Goal: Information Seeking & Learning: Check status

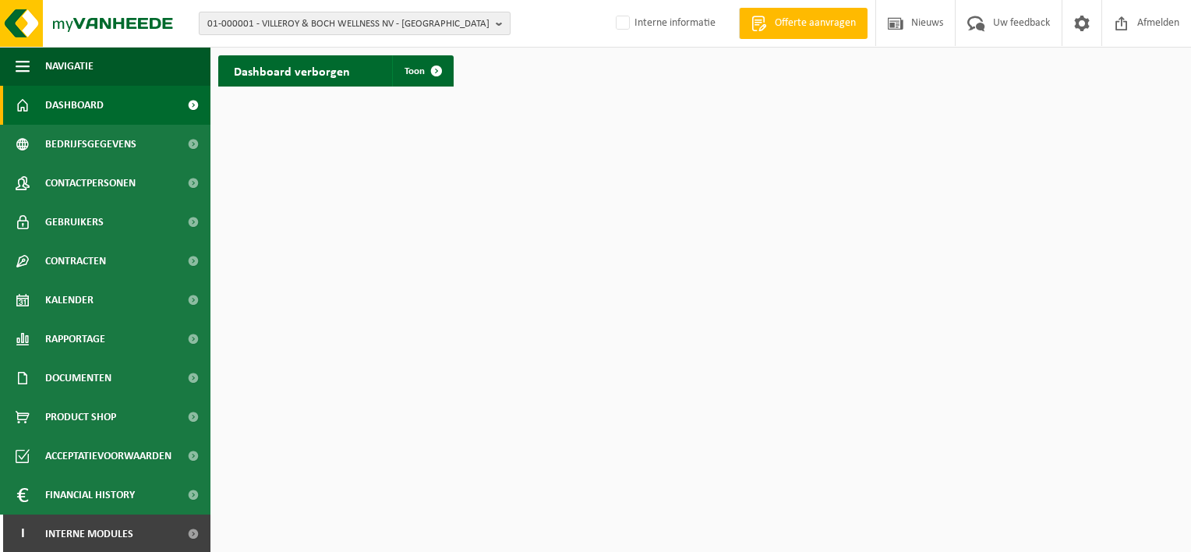
click at [494, 22] on button "01-000001 - VILLEROY & BOCH WELLNESS NV - ROESELARE" at bounding box center [355, 23] width 312 height 23
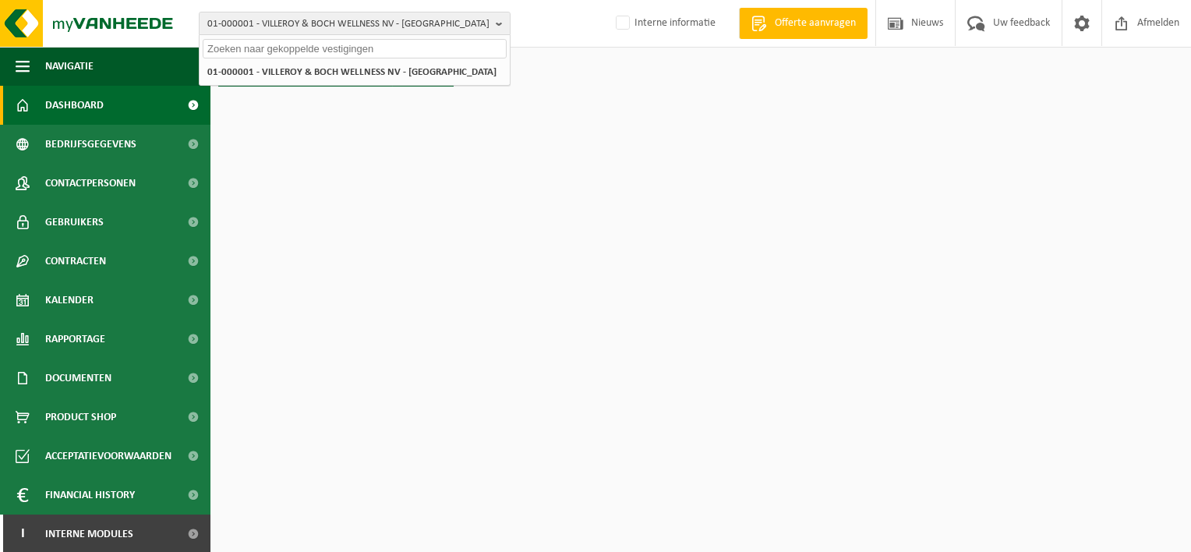
click at [359, 50] on input "text" at bounding box center [355, 48] width 304 height 19
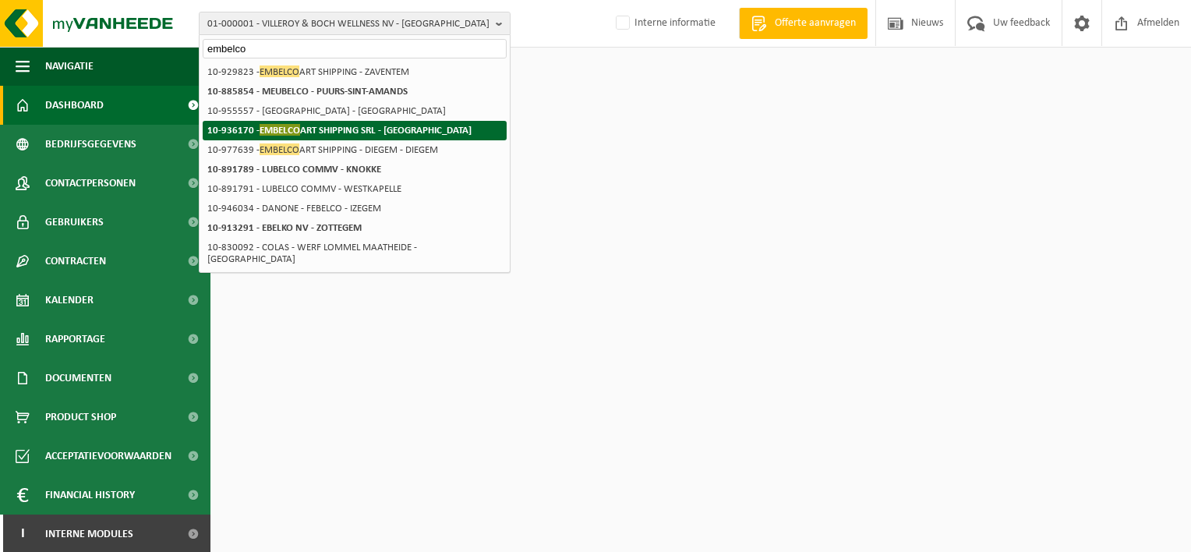
type input "embelco"
click at [319, 129] on strong "10-936170 - EMBELCO ART SHIPPING SRL - ETTERBEEK" at bounding box center [339, 130] width 264 height 12
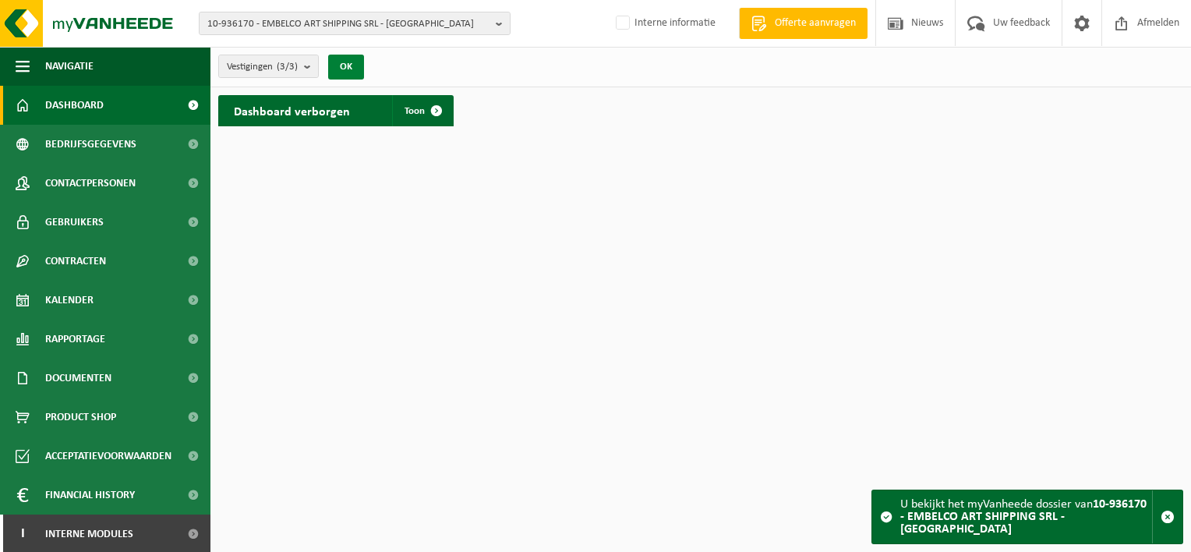
click at [348, 61] on button "OK" at bounding box center [346, 67] width 36 height 25
click at [416, 109] on span "Toon" at bounding box center [415, 111] width 20 height 10
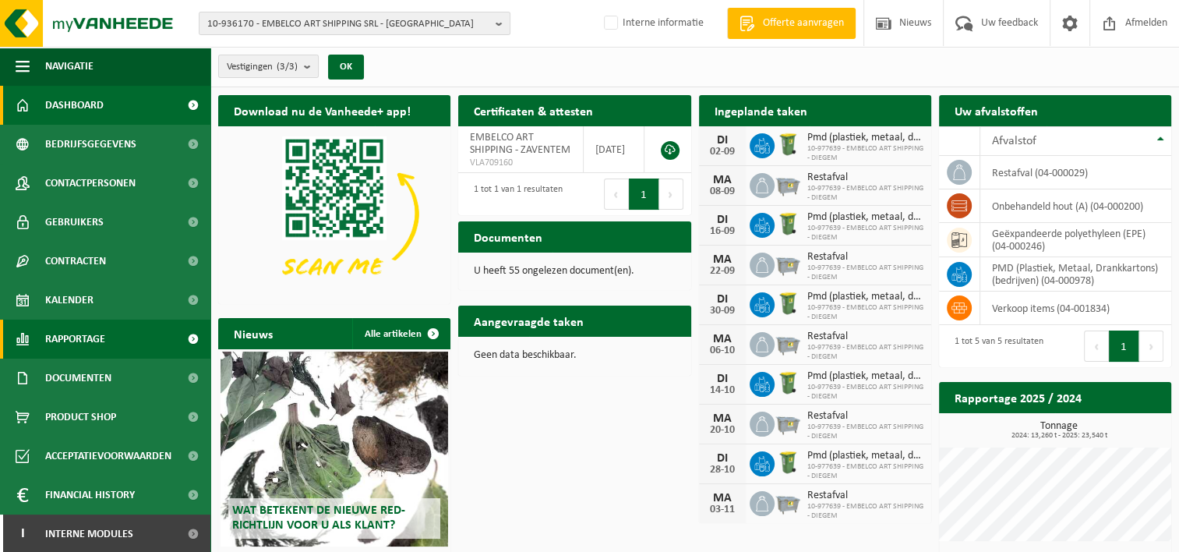
click at [84, 335] on span "Rapportage" at bounding box center [75, 339] width 60 height 39
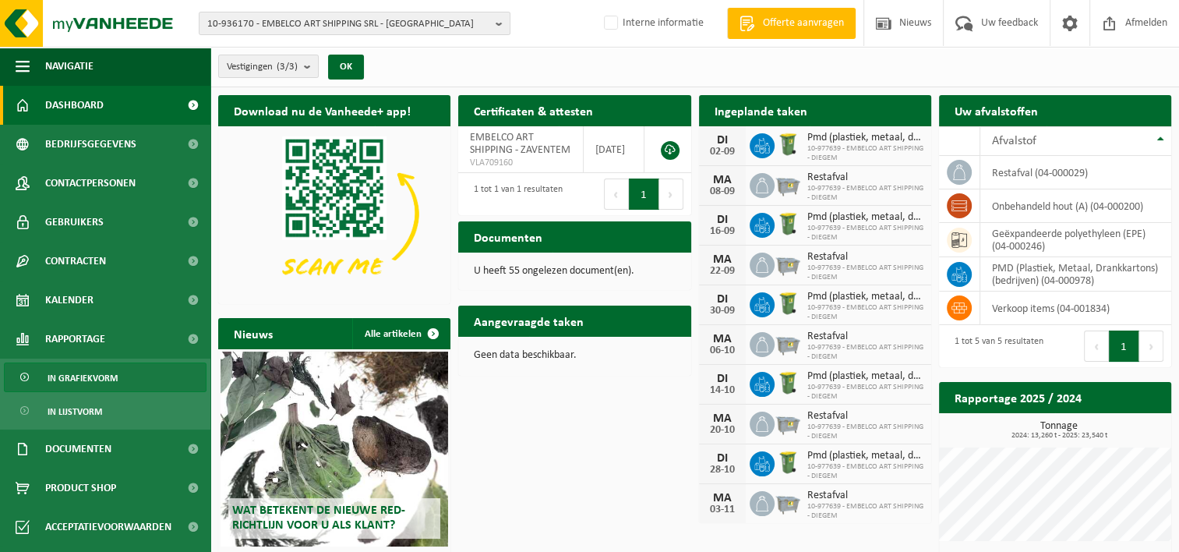
click at [100, 374] on span "In grafiekvorm" at bounding box center [83, 378] width 70 height 30
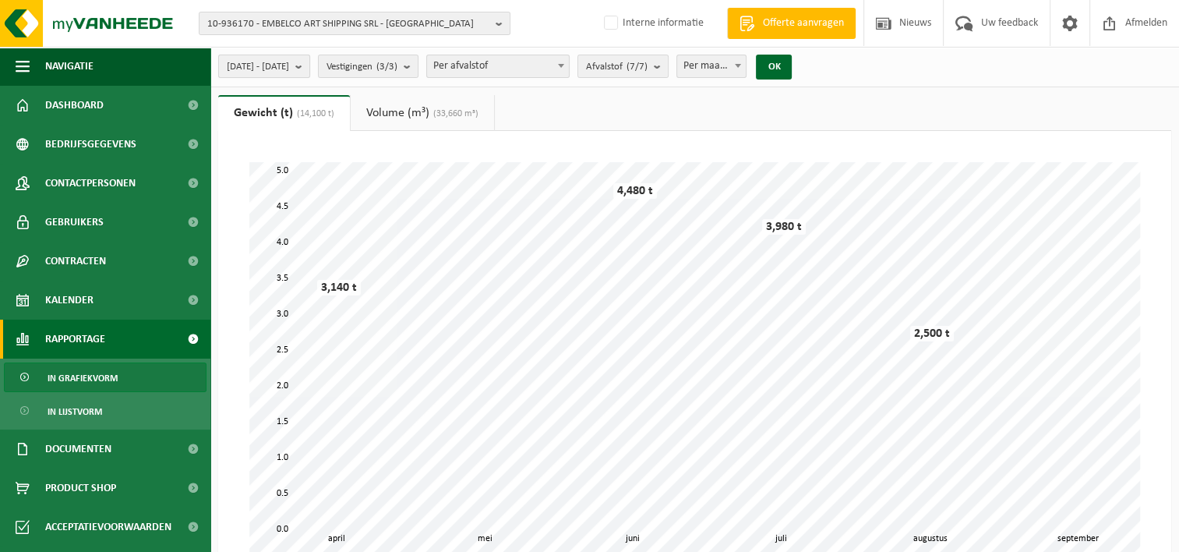
click at [309, 65] on b "submit" at bounding box center [302, 66] width 14 height 22
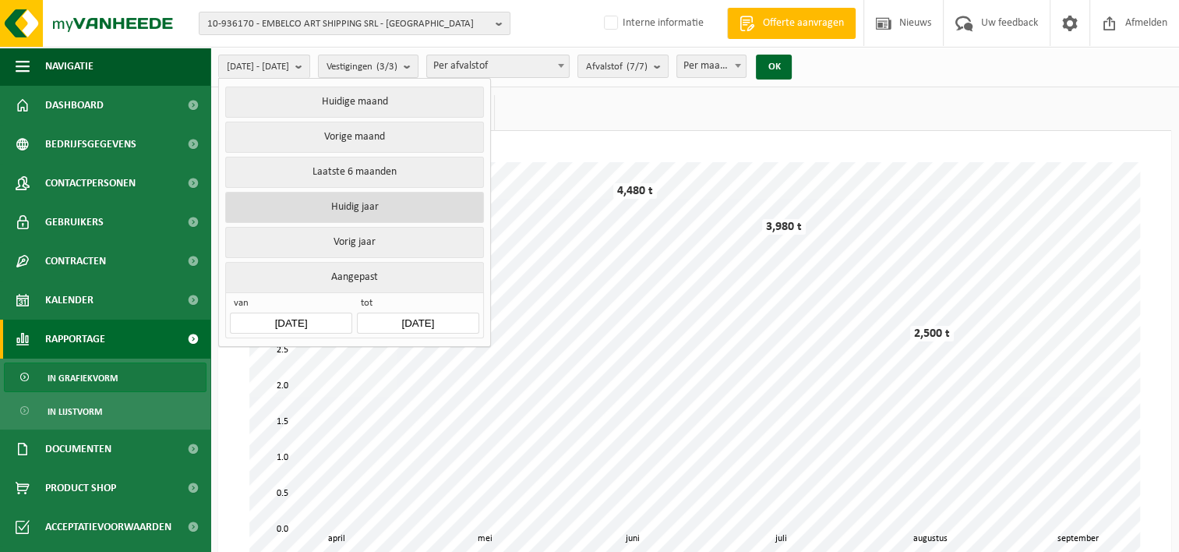
click at [362, 201] on button "Huidig jaar" at bounding box center [354, 207] width 258 height 31
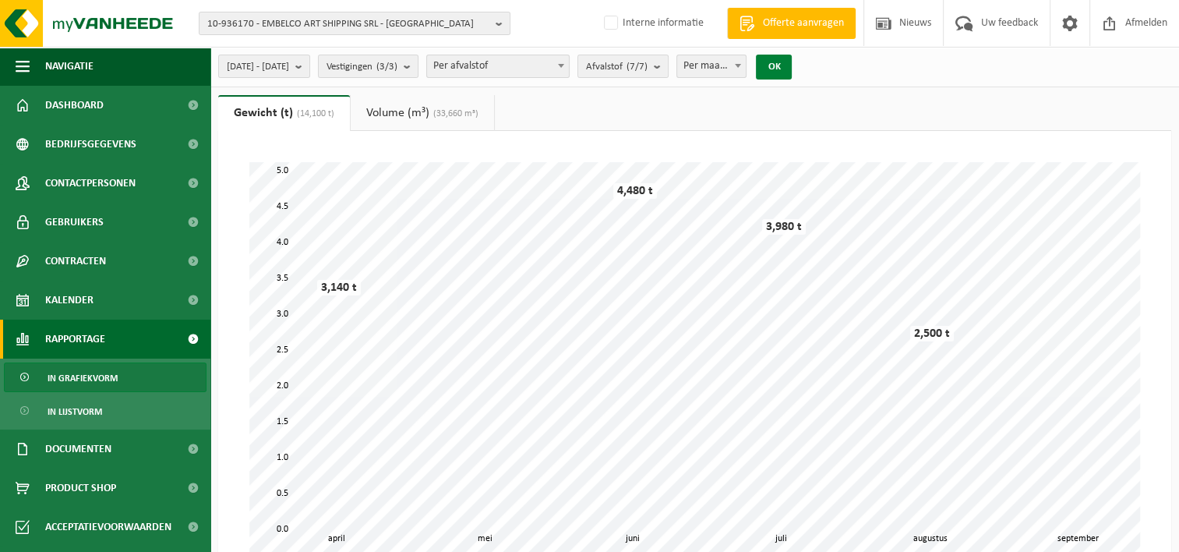
click at [792, 65] on button "OK" at bounding box center [774, 67] width 36 height 25
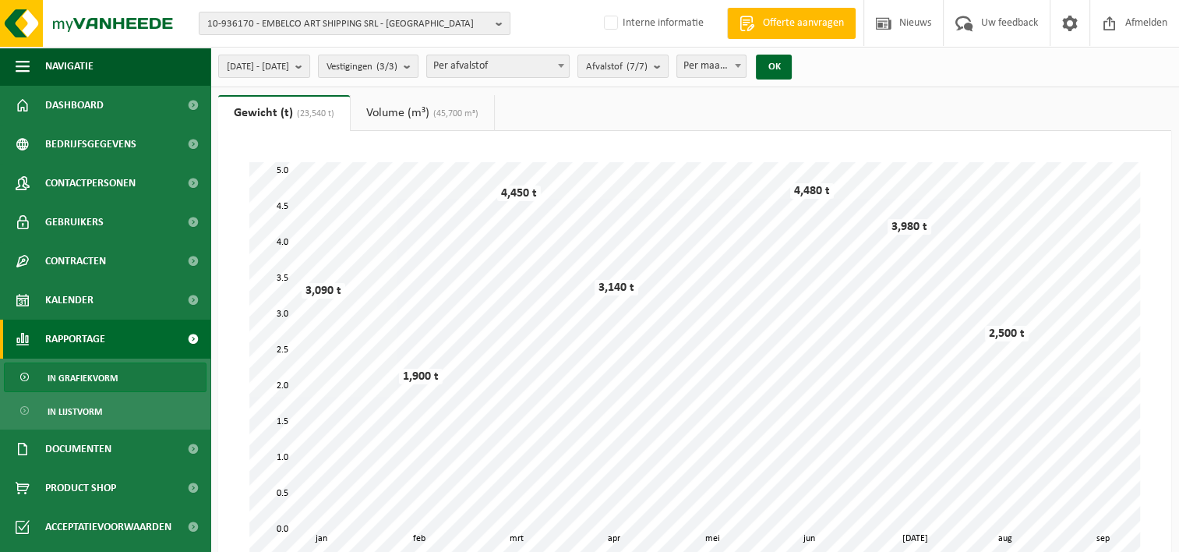
click at [399, 112] on link "Volume (m³) (45,700 m³)" at bounding box center [422, 113] width 143 height 36
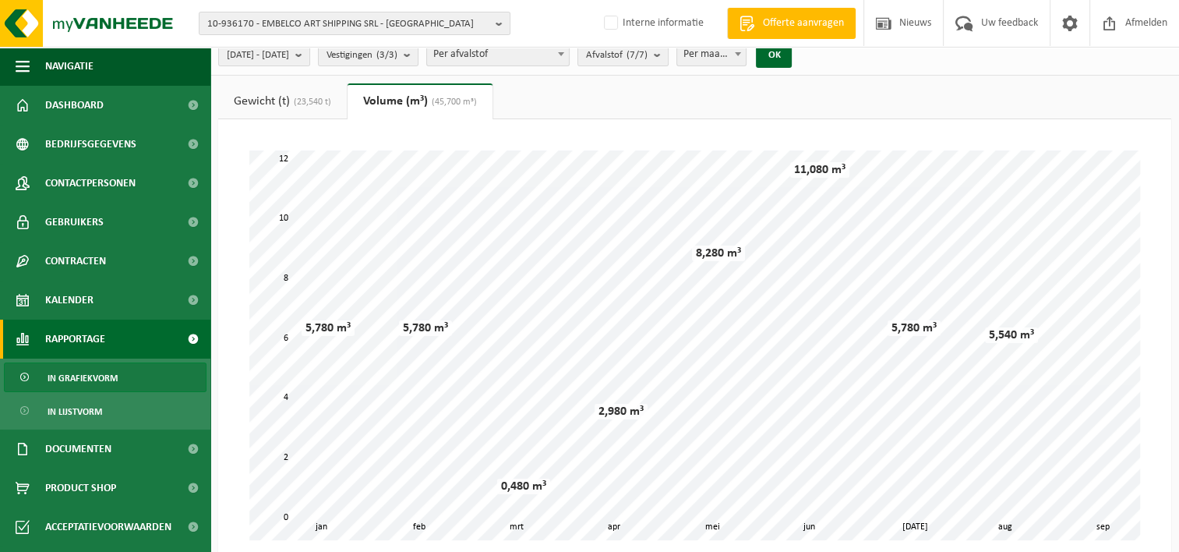
scroll to position [9, 0]
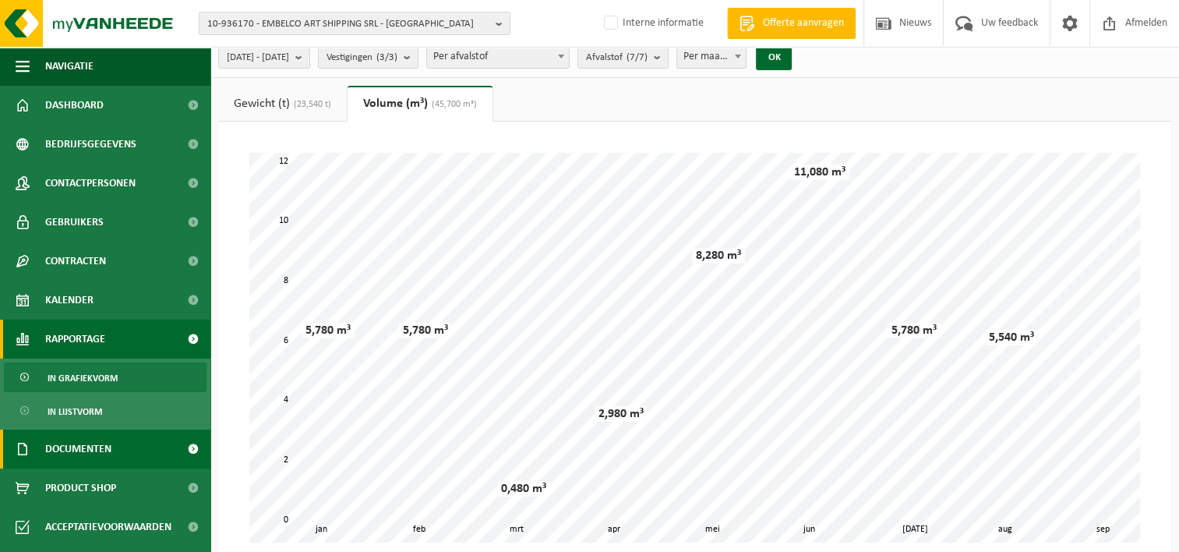
click at [97, 449] on span "Documenten" at bounding box center [78, 448] width 66 height 39
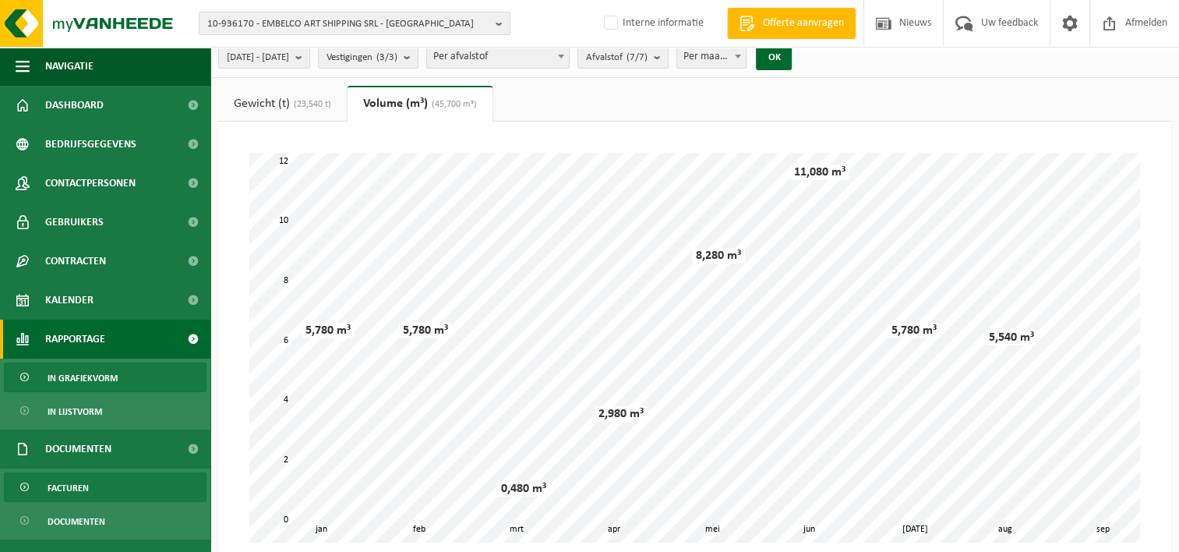
click at [80, 490] on span "Facturen" at bounding box center [68, 488] width 41 height 30
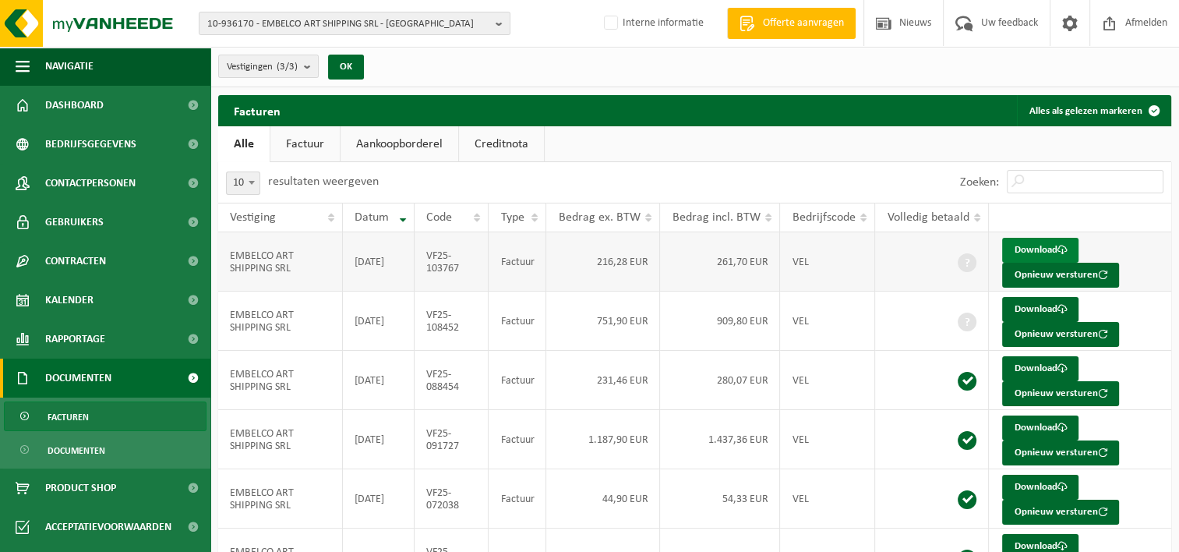
click at [1028, 249] on link "Download" at bounding box center [1040, 250] width 76 height 25
click at [1013, 308] on link "Download" at bounding box center [1040, 309] width 76 height 25
click at [1005, 249] on link "Download" at bounding box center [1040, 250] width 76 height 25
click at [1029, 425] on link "Download" at bounding box center [1040, 427] width 76 height 25
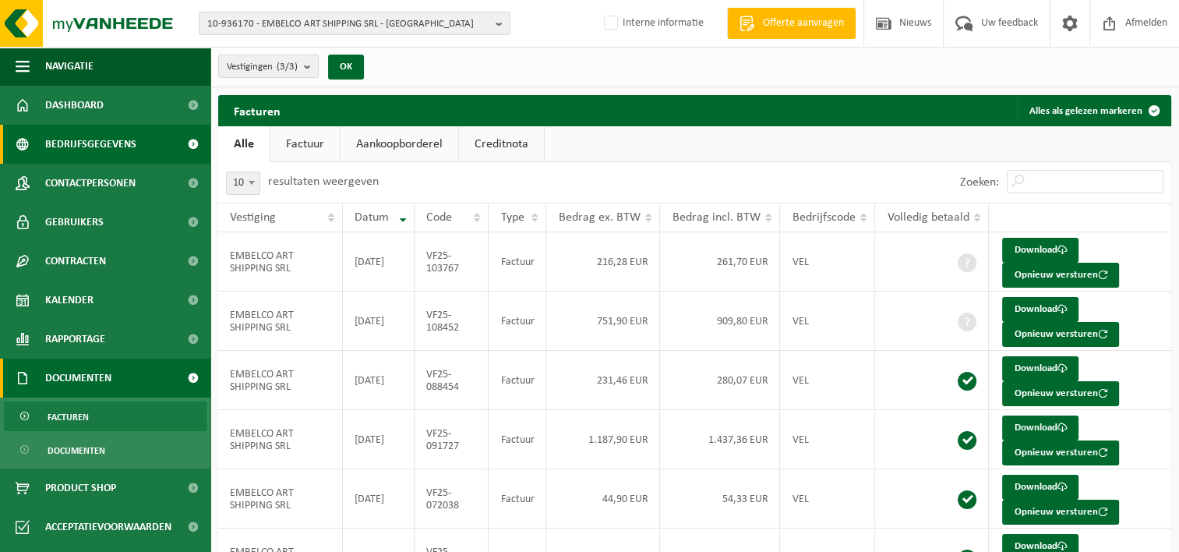
click at [60, 150] on span "Bedrijfsgegevens" at bounding box center [90, 144] width 91 height 39
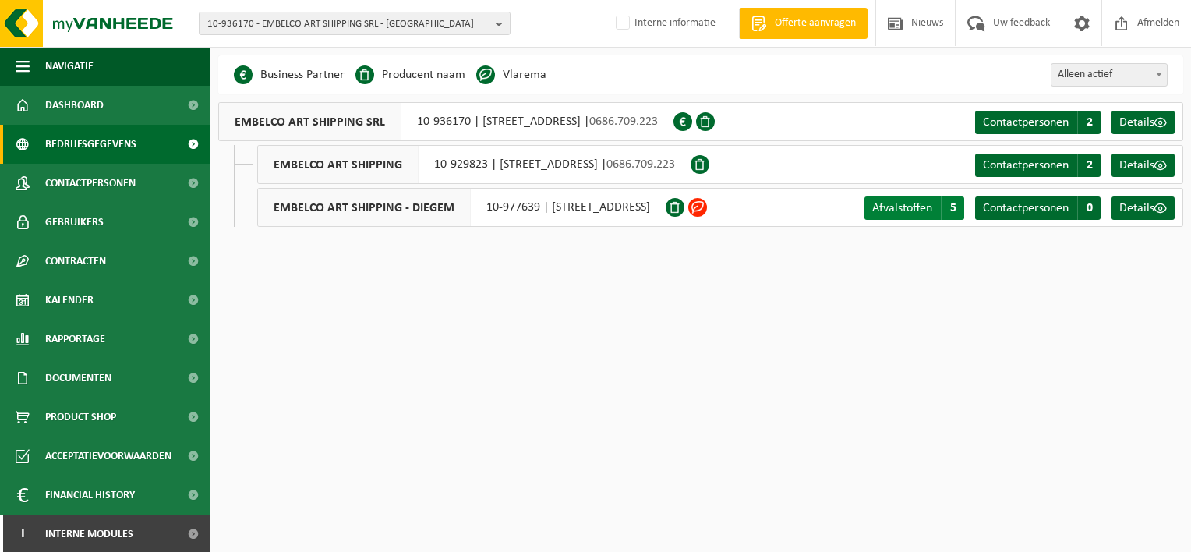
click at [875, 207] on span "Afvalstoffen" at bounding box center [902, 208] width 60 height 12
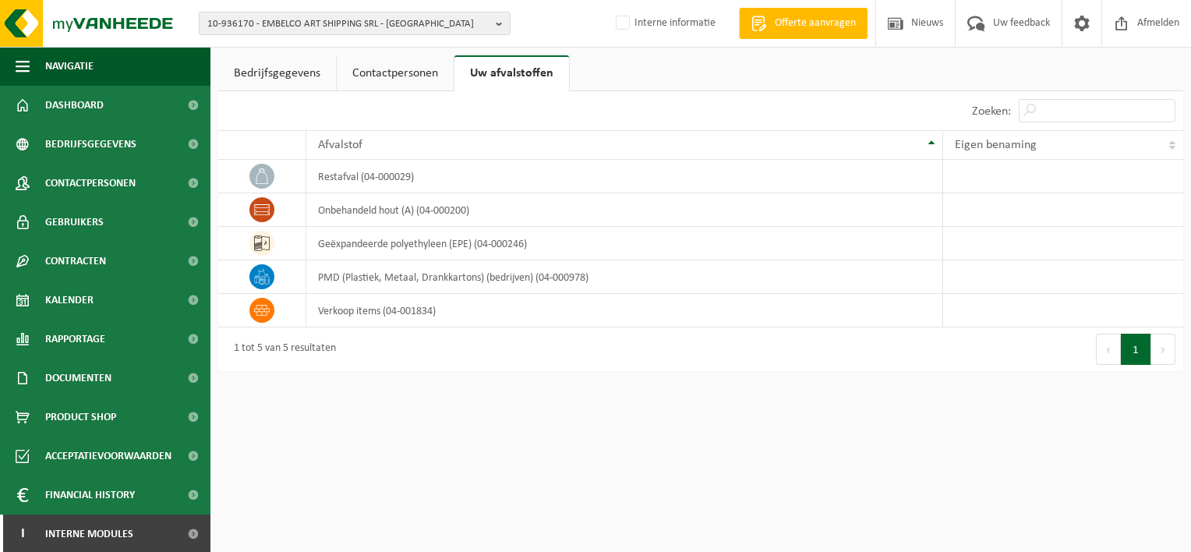
click at [456, 422] on html "10-936170 - EMBELCO ART SHIPPING SRL - ETTERBEEK 10-936170 - EMBELCO ART SHIPPI…" at bounding box center [595, 276] width 1191 height 552
click at [501, 19] on b "button" at bounding box center [503, 23] width 14 height 22
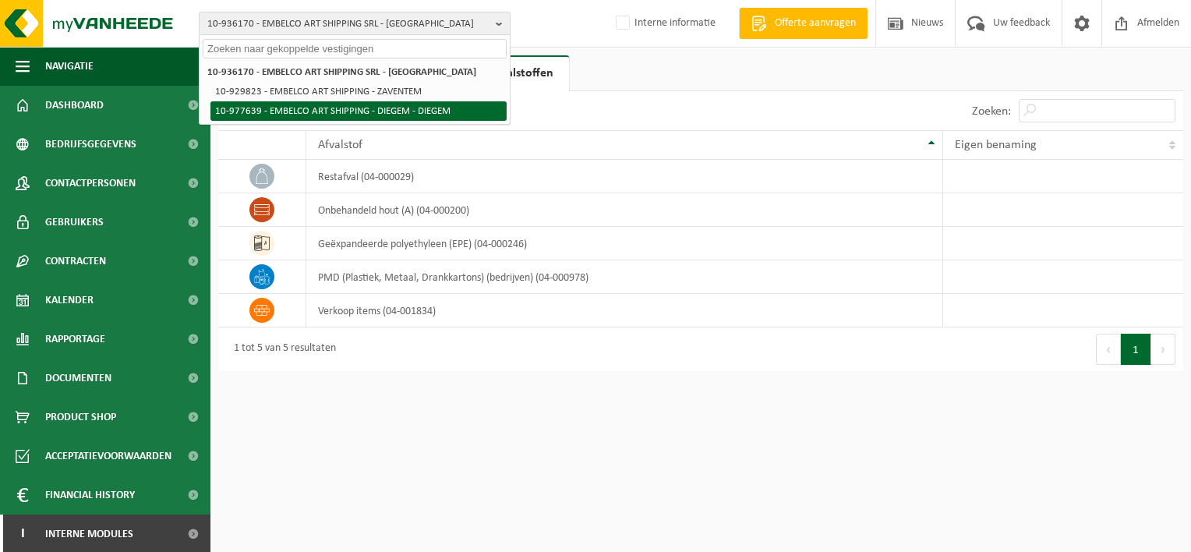
click at [415, 108] on li "10-977639 - EMBELCO ART SHIPPING - DIEGEM - DIEGEM" at bounding box center [358, 110] width 296 height 19
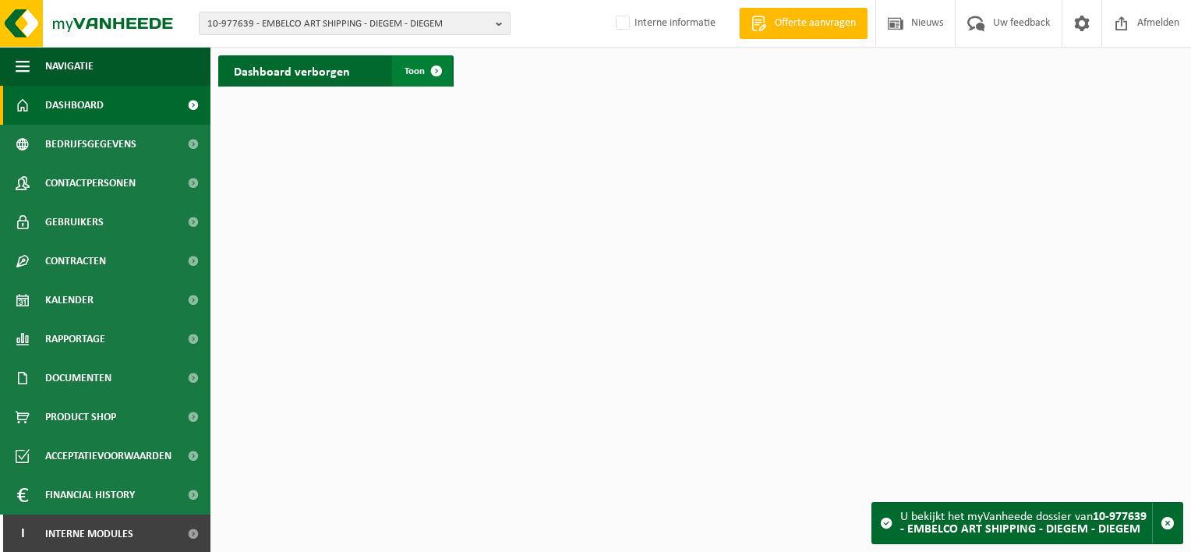
click at [410, 69] on span "Toon" at bounding box center [415, 71] width 20 height 10
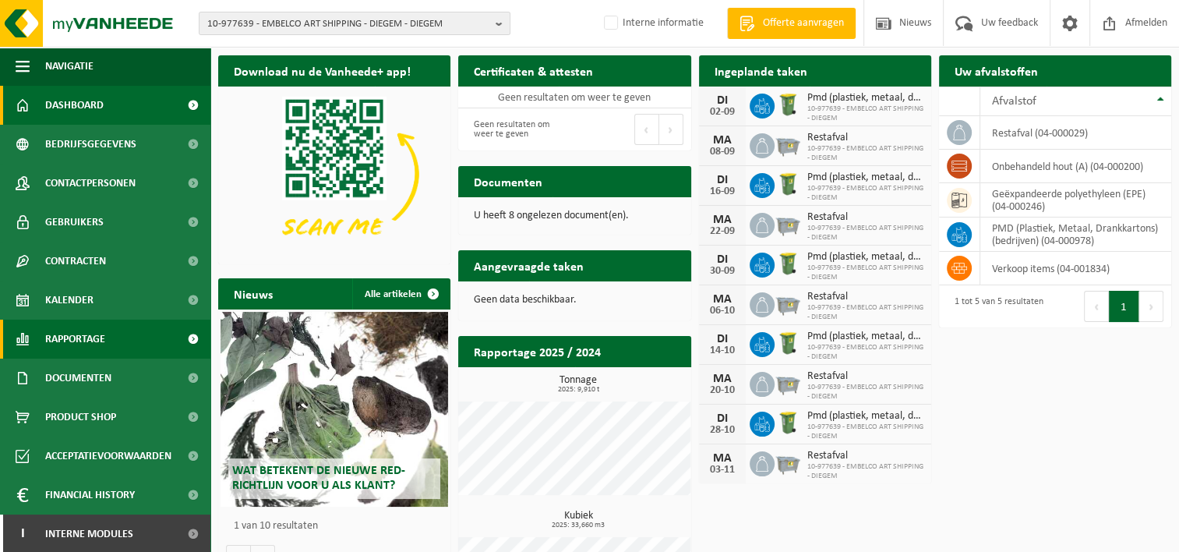
click at [86, 337] on span "Rapportage" at bounding box center [75, 339] width 60 height 39
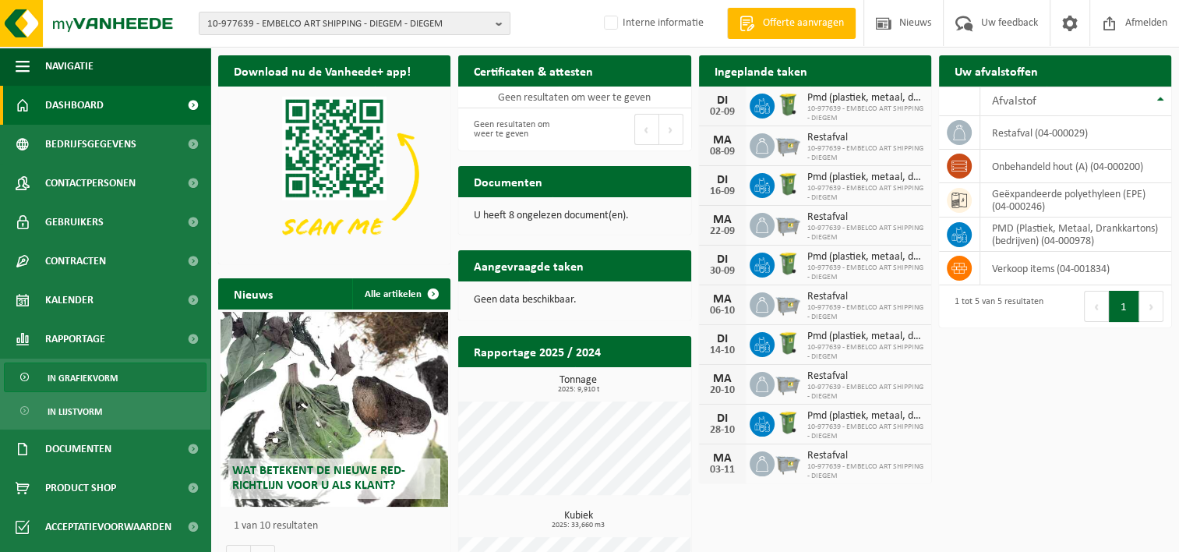
click at [91, 375] on span "In grafiekvorm" at bounding box center [83, 378] width 70 height 30
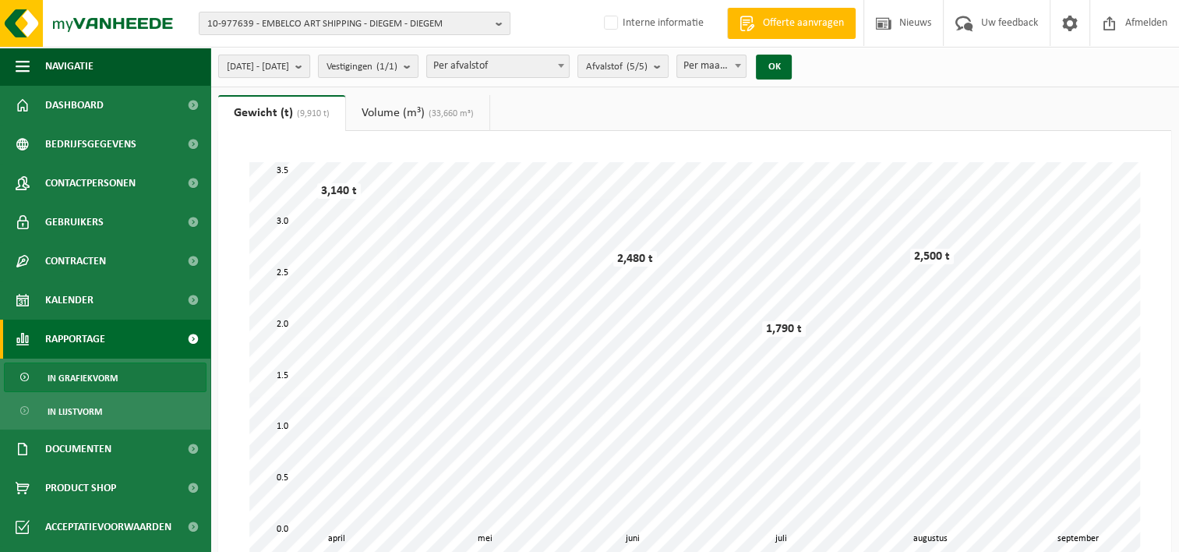
click at [309, 62] on b "submit" at bounding box center [302, 66] width 14 height 22
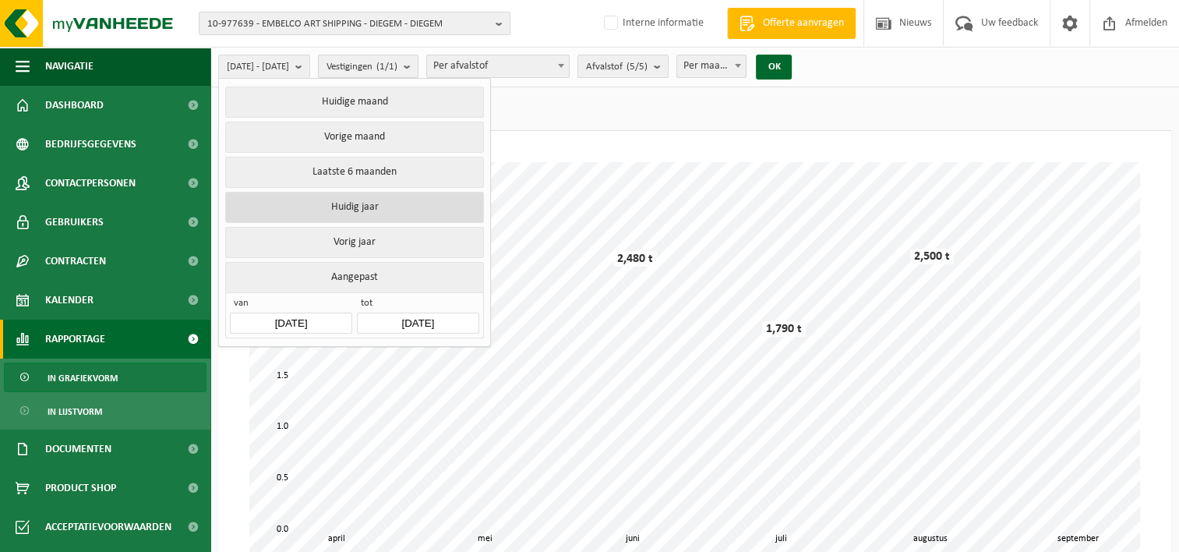
click at [355, 203] on button "Huidig jaar" at bounding box center [354, 207] width 258 height 31
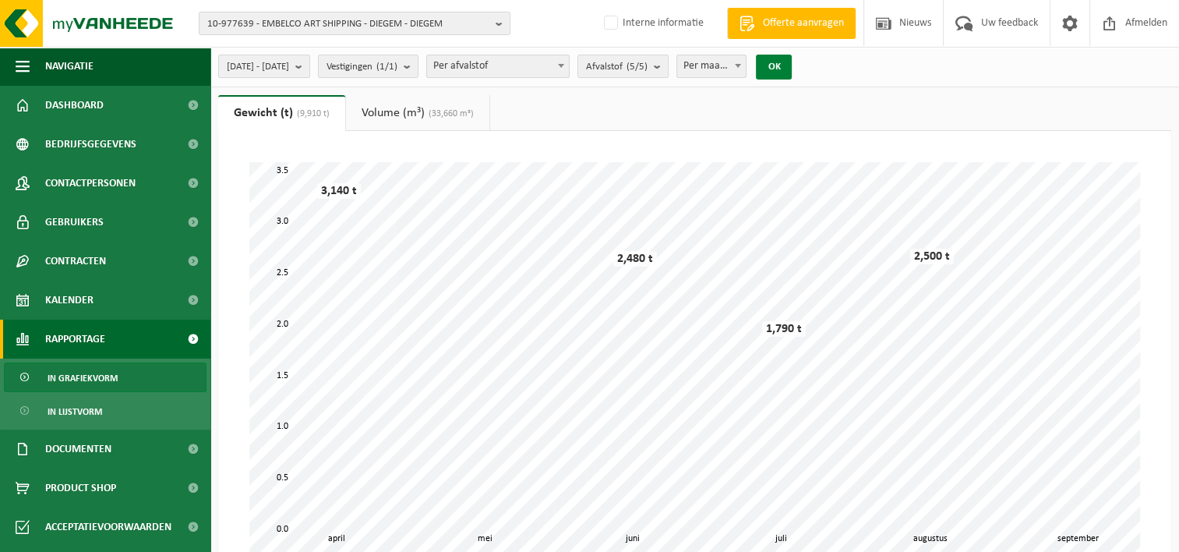
click at [792, 65] on button "OK" at bounding box center [774, 67] width 36 height 25
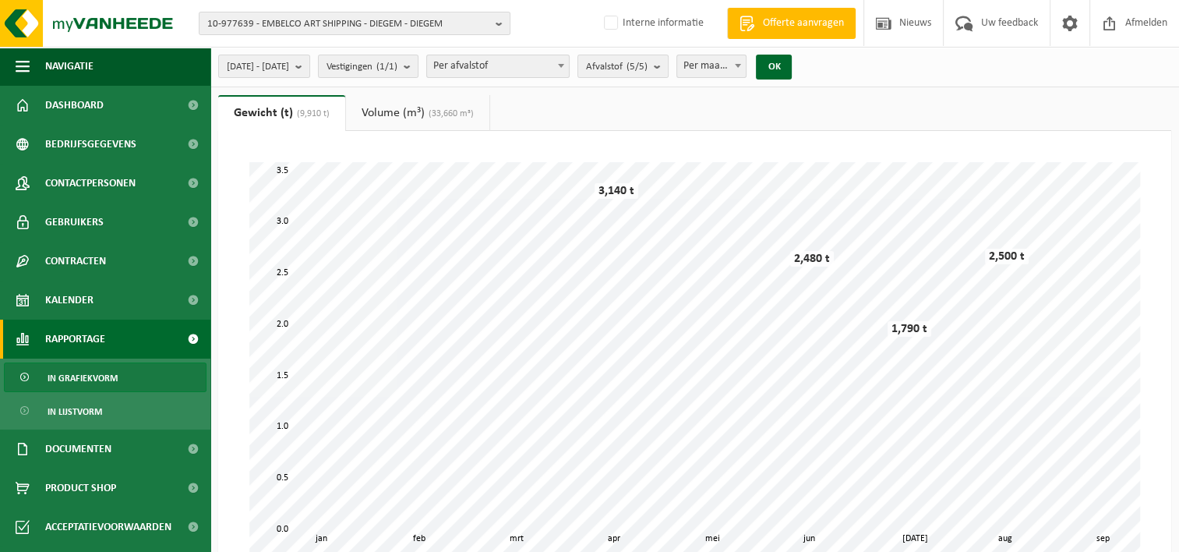
click at [388, 110] on link "Volume (m³) (33,660 m³)" at bounding box center [417, 113] width 143 height 36
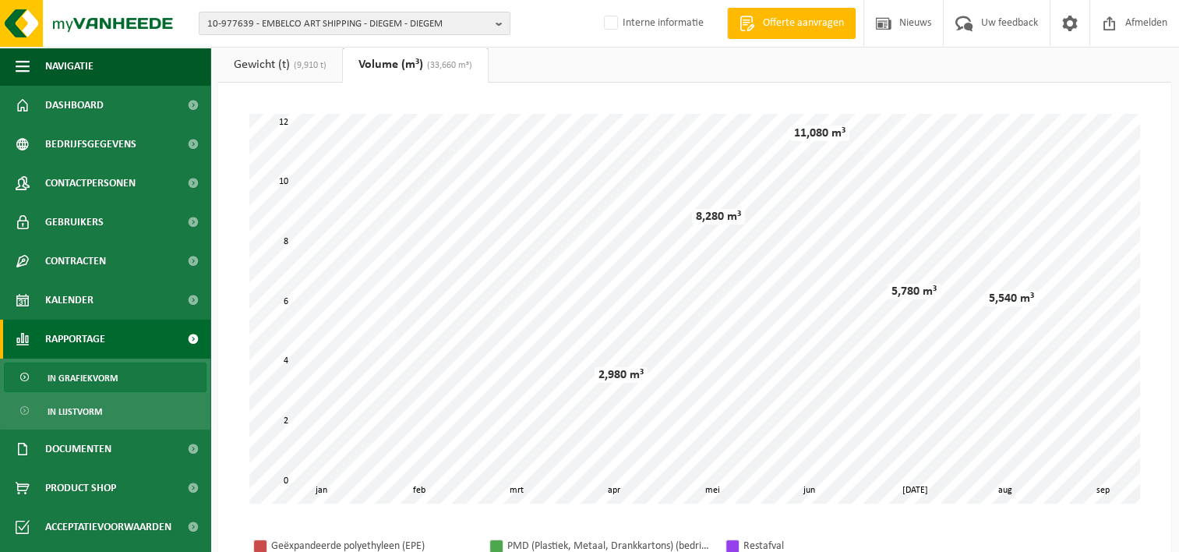
scroll to position [9, 0]
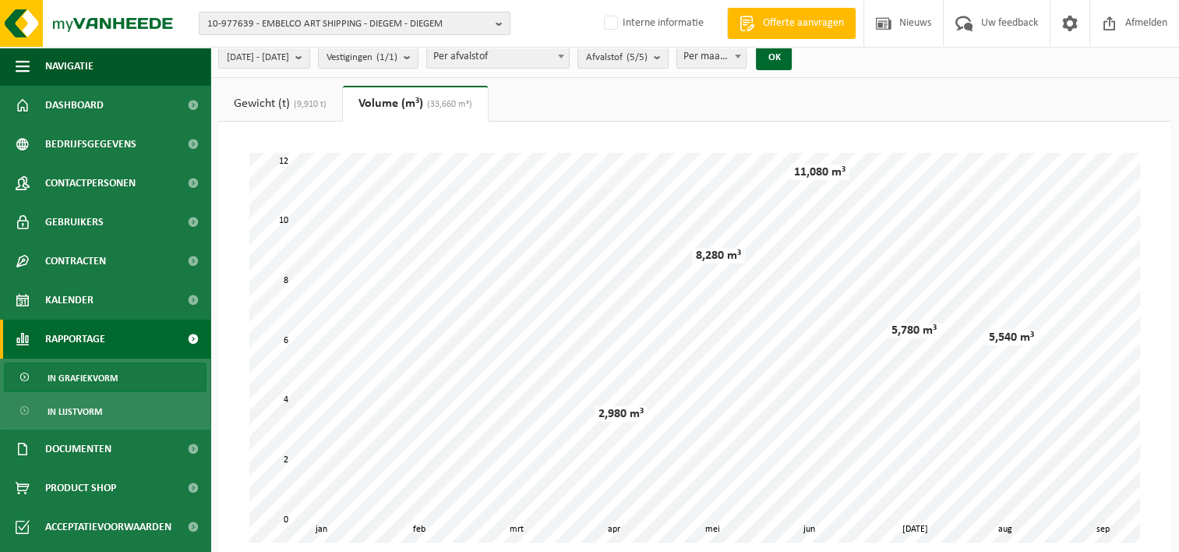
click at [94, 379] on span "In grafiekvorm" at bounding box center [83, 378] width 70 height 30
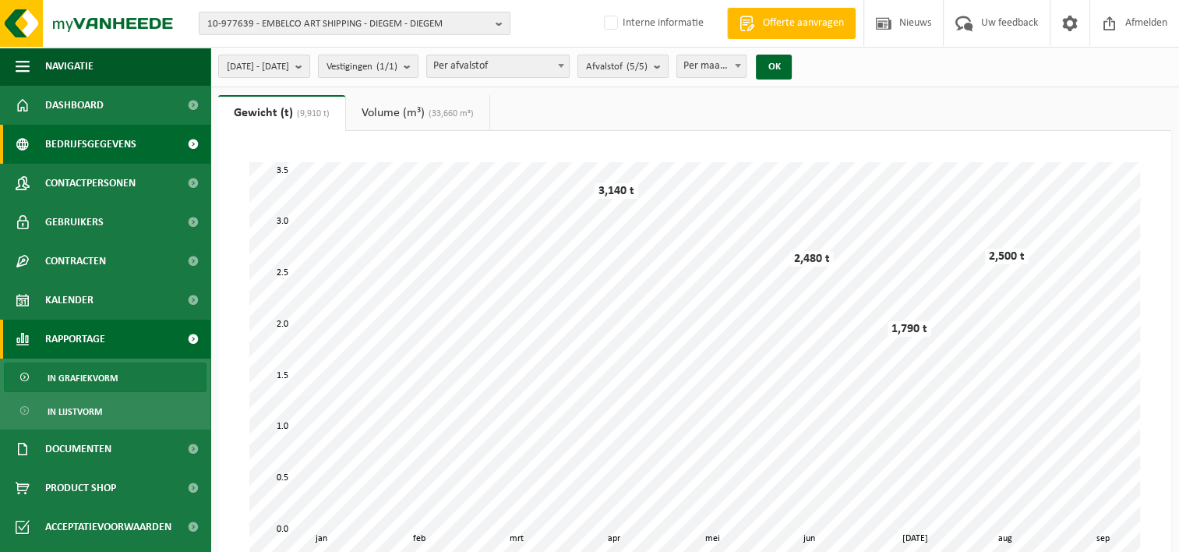
click at [97, 141] on span "Bedrijfsgegevens" at bounding box center [90, 144] width 91 height 39
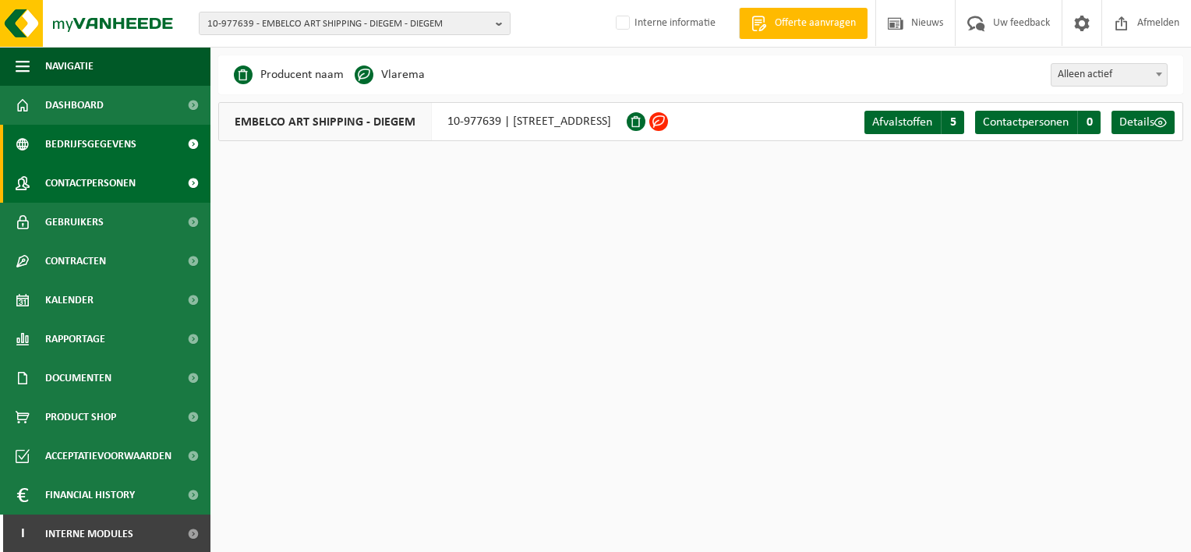
click at [87, 184] on span "Contactpersonen" at bounding box center [90, 183] width 90 height 39
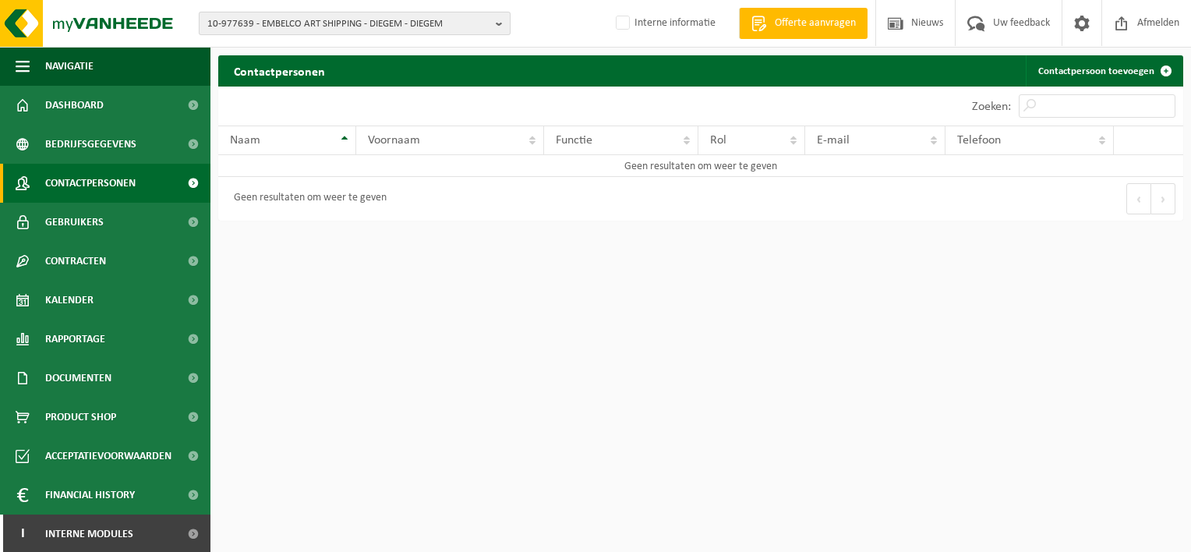
click at [496, 21] on b "button" at bounding box center [503, 23] width 14 height 22
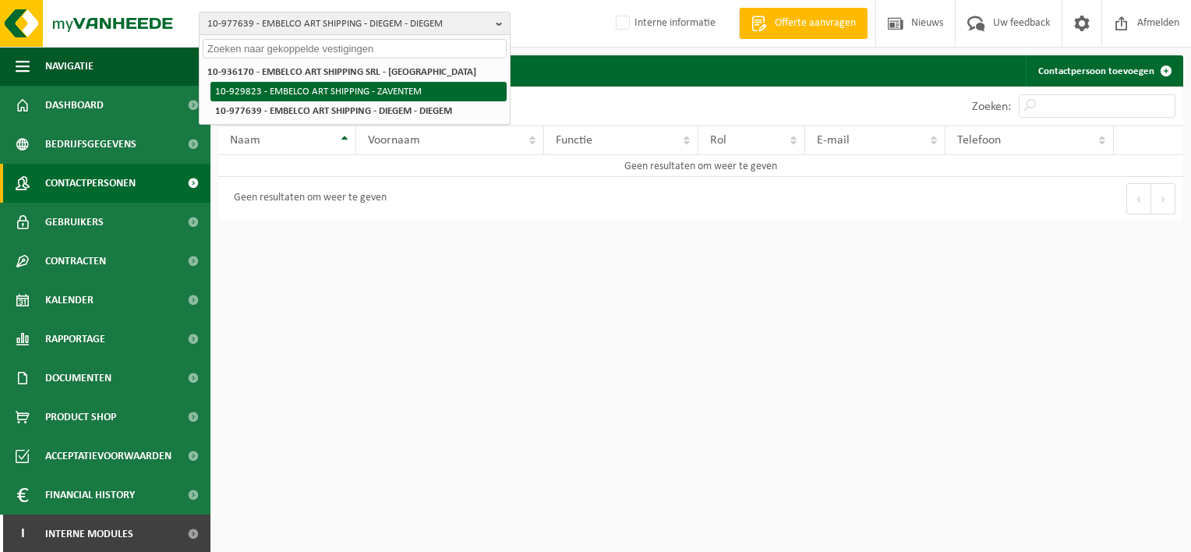
click at [387, 91] on li "10-929823 - EMBELCO ART SHIPPING - ZAVENTEM" at bounding box center [358, 91] width 296 height 19
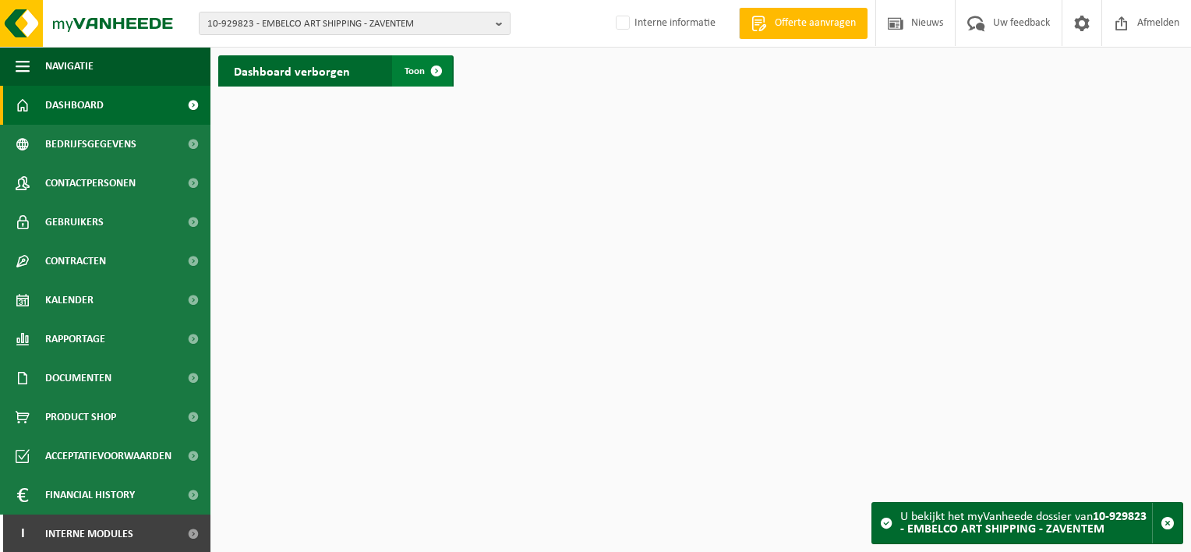
click at [408, 69] on span "Toon" at bounding box center [415, 71] width 20 height 10
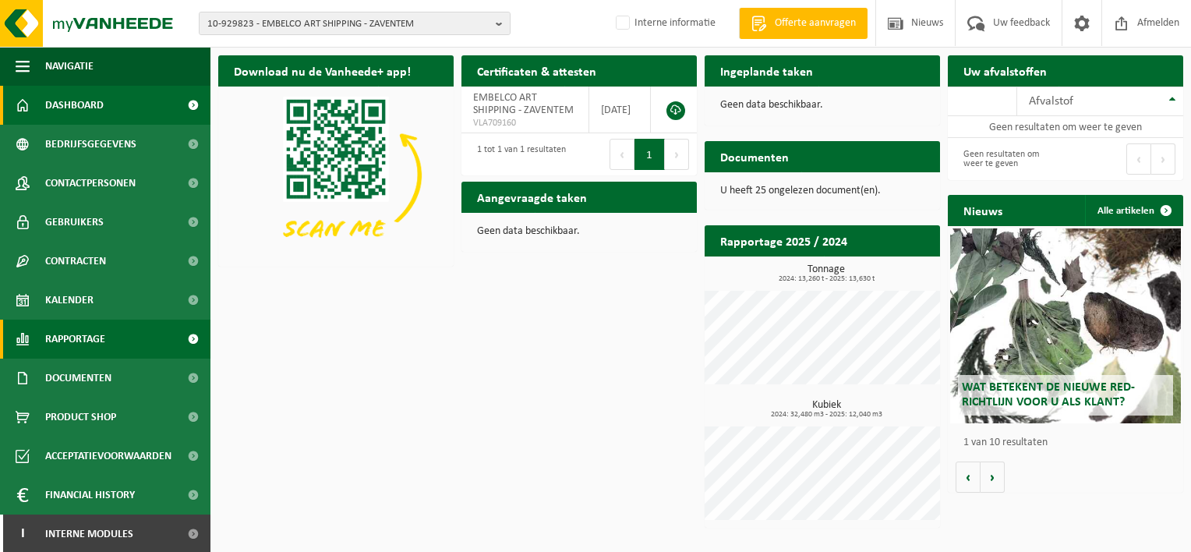
click at [63, 340] on span "Rapportage" at bounding box center [75, 339] width 60 height 39
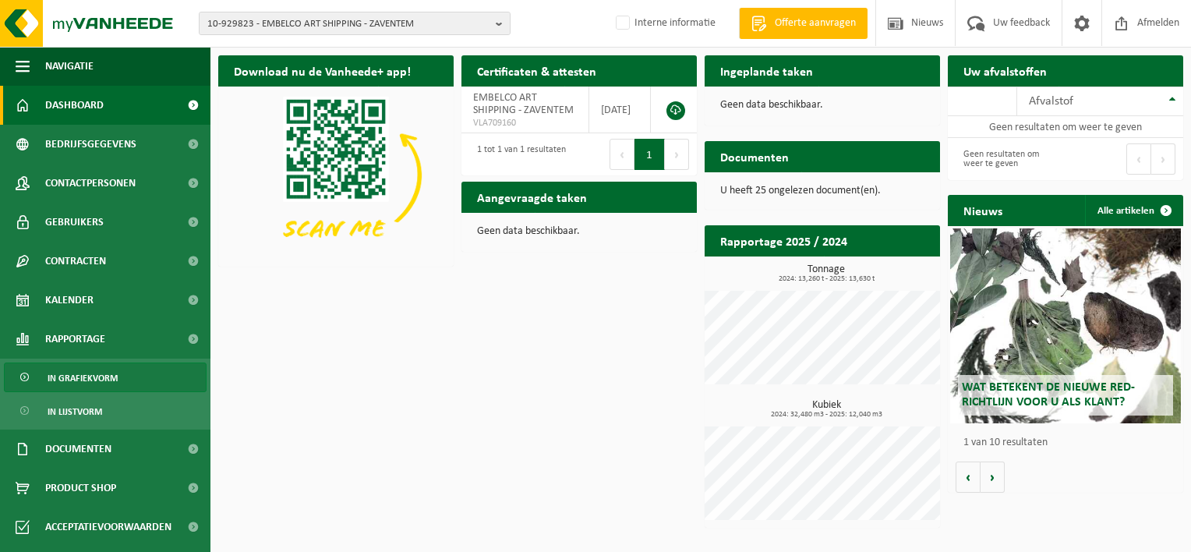
click at [72, 374] on span "In grafiekvorm" at bounding box center [83, 378] width 70 height 30
